Goal: Entertainment & Leisure: Consume media (video, audio)

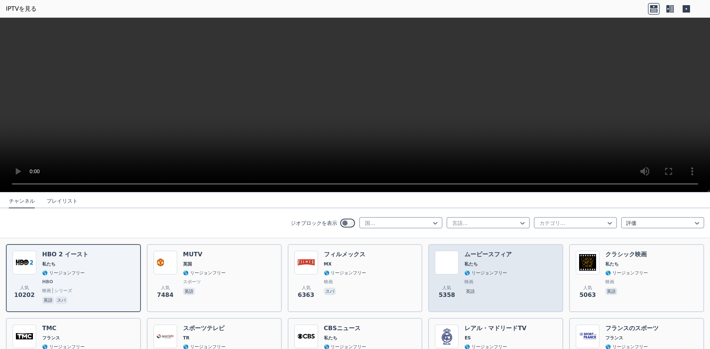
scroll to position [104, 0]
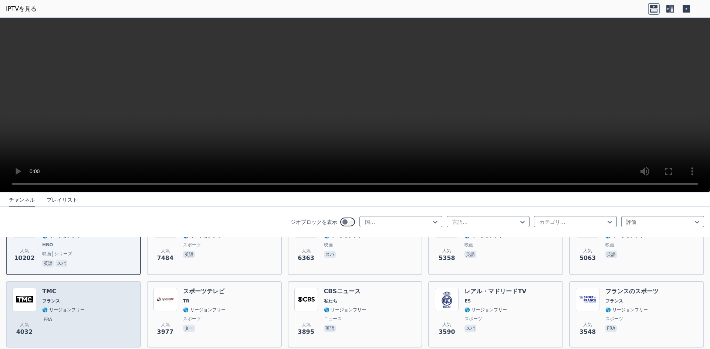
click at [112, 304] on div "人気 4032 TMC フランス 🌎 リージョンフリー fra" at bounding box center [74, 314] width 122 height 53
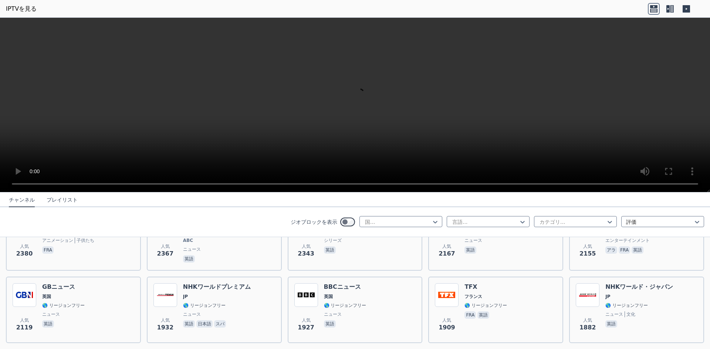
scroll to position [362, 0]
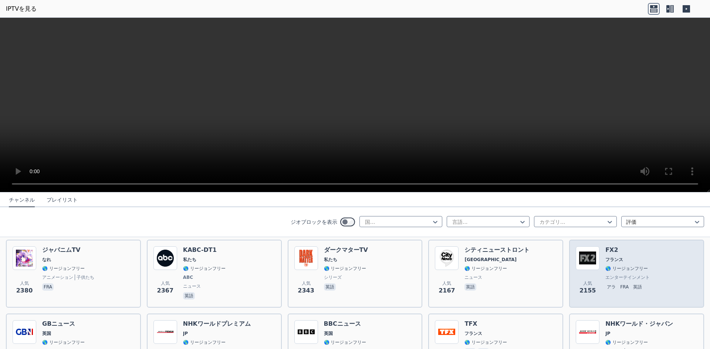
click at [587, 259] on img at bounding box center [588, 259] width 24 height 24
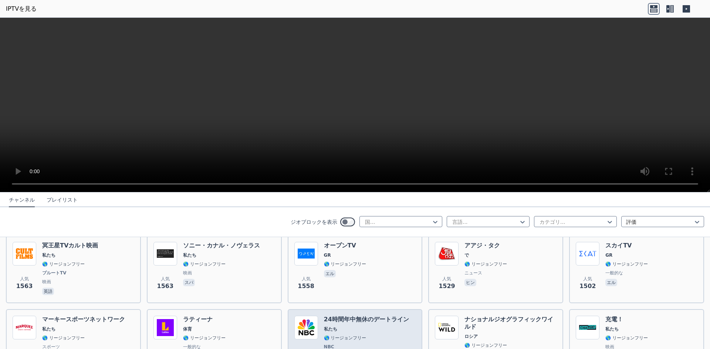
scroll to position [732, 0]
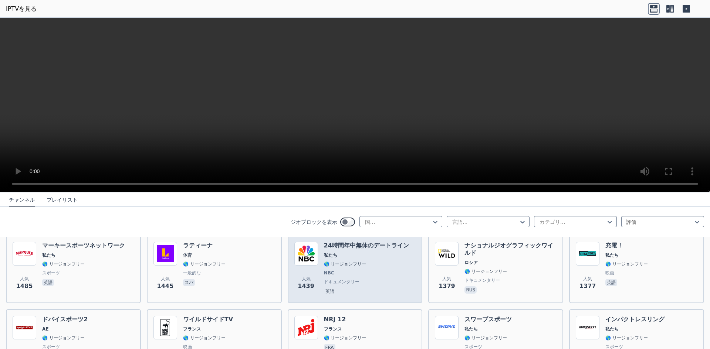
click at [379, 265] on span "🌎 リージョンフリー" at bounding box center [366, 264] width 85 height 6
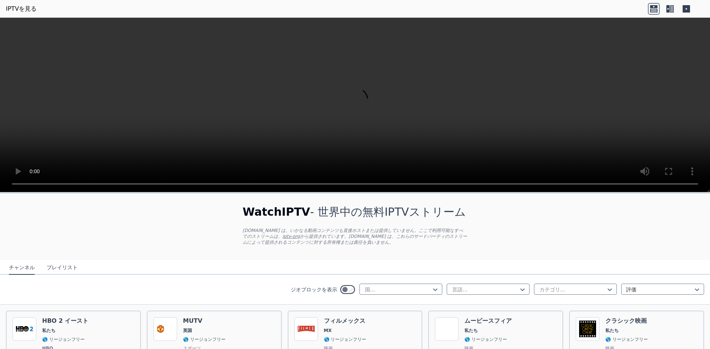
scroll to position [37, 0]
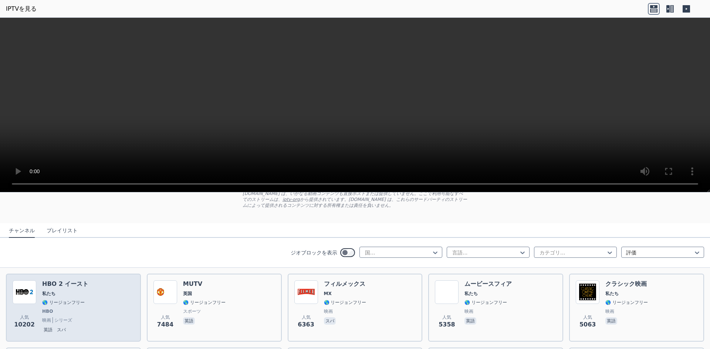
click at [77, 304] on span "🌎 リージョンフリー" at bounding box center [65, 303] width 46 height 6
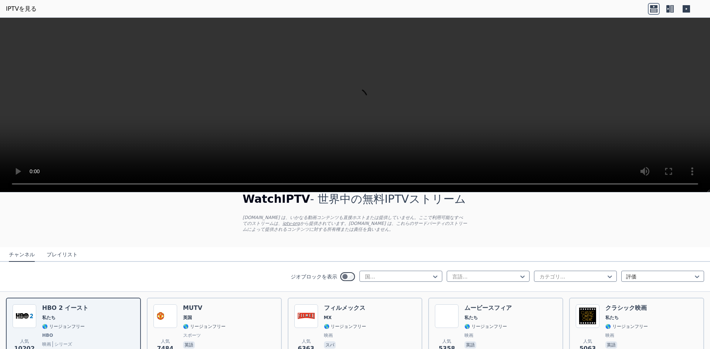
scroll to position [0, 0]
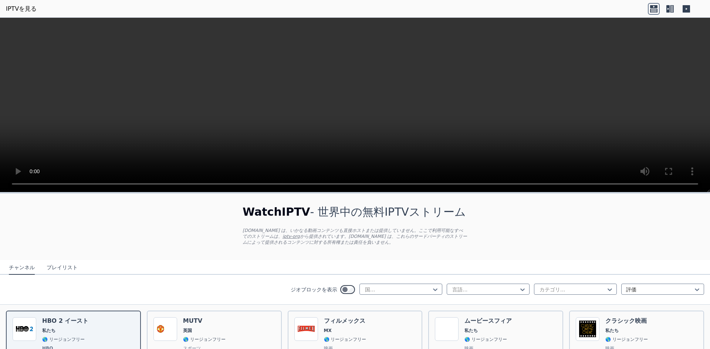
click at [61, 265] on font "プレイリスト" at bounding box center [62, 268] width 31 height 6
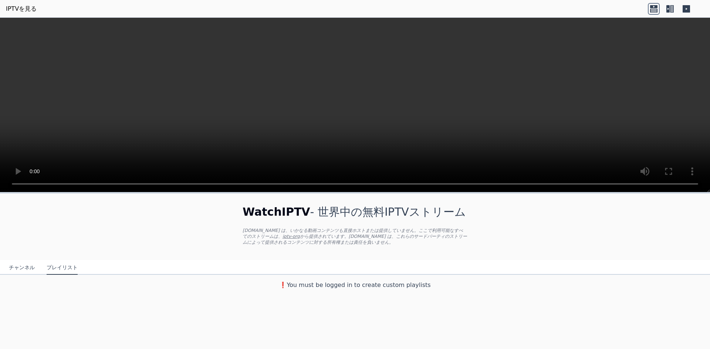
drag, startPoint x: 18, startPoint y: 267, endPoint x: 86, endPoint y: 245, distance: 71.9
click at [17, 267] on font "チャンネル" at bounding box center [22, 268] width 26 height 6
